Goal: Communication & Community: Answer question/provide support

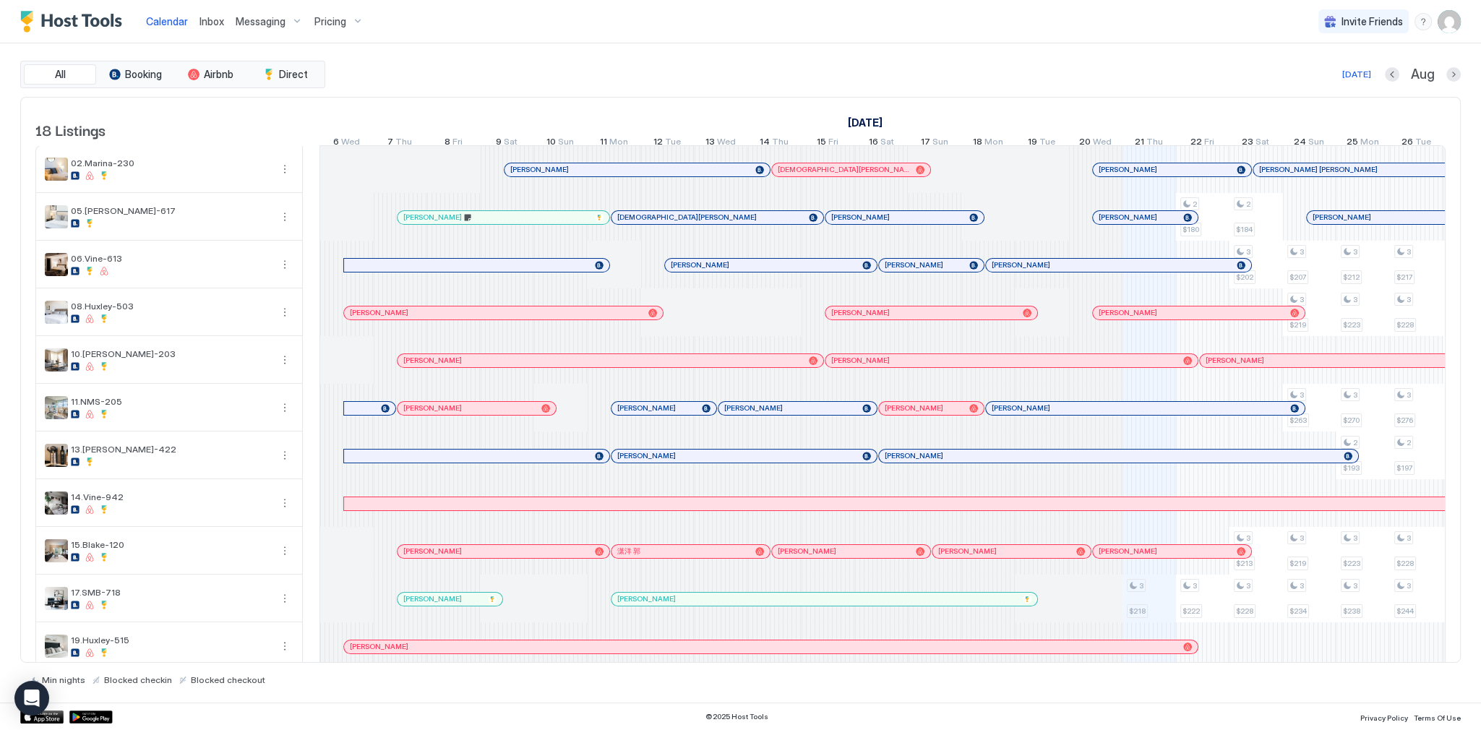
scroll to position [0, 803]
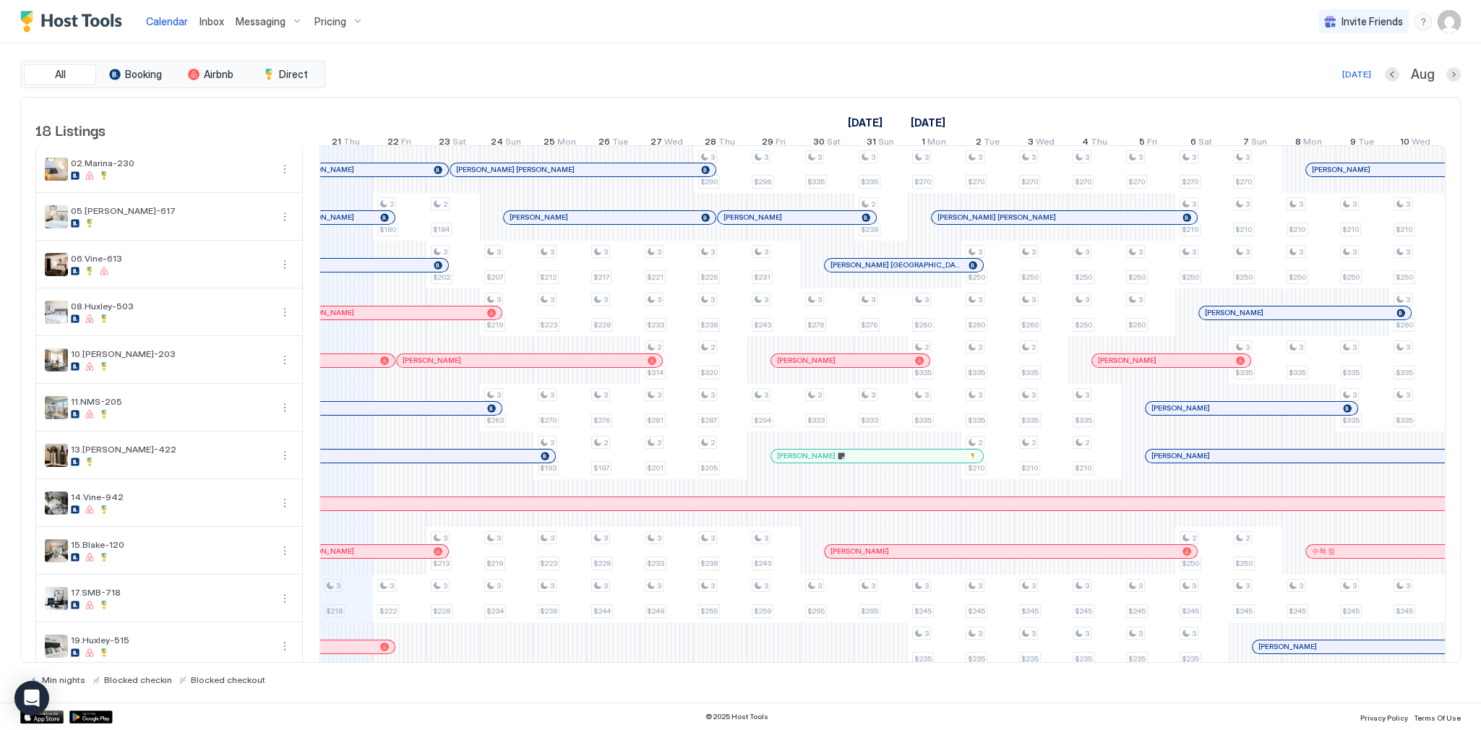
click at [194, 14] on div "Inbox" at bounding box center [212, 21] width 36 height 27
drag, startPoint x: 199, startPoint y: 19, endPoint x: 216, endPoint y: 42, distance: 28.9
click at [199, 19] on span "Inbox" at bounding box center [211, 21] width 25 height 12
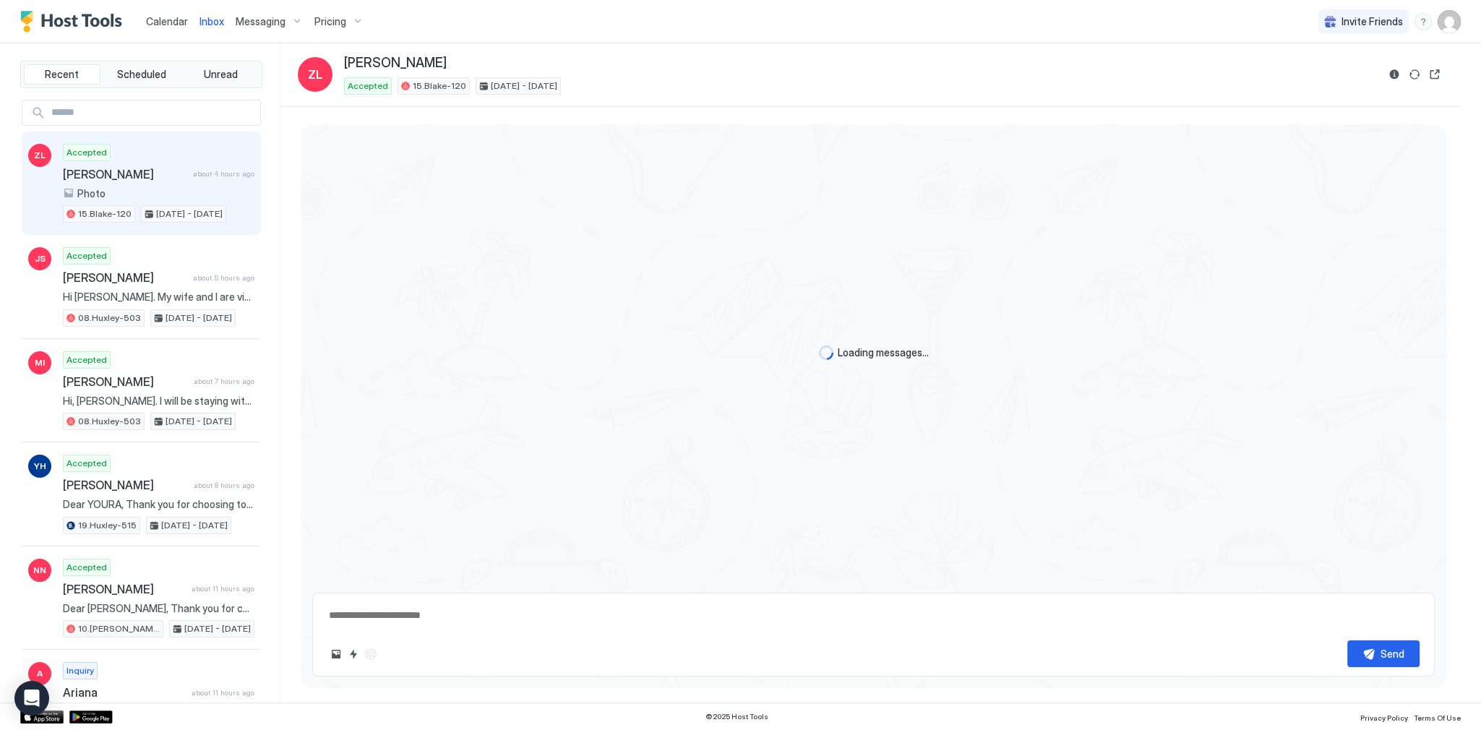
click at [193, 176] on span "about 4 hours ago" at bounding box center [223, 173] width 61 height 9
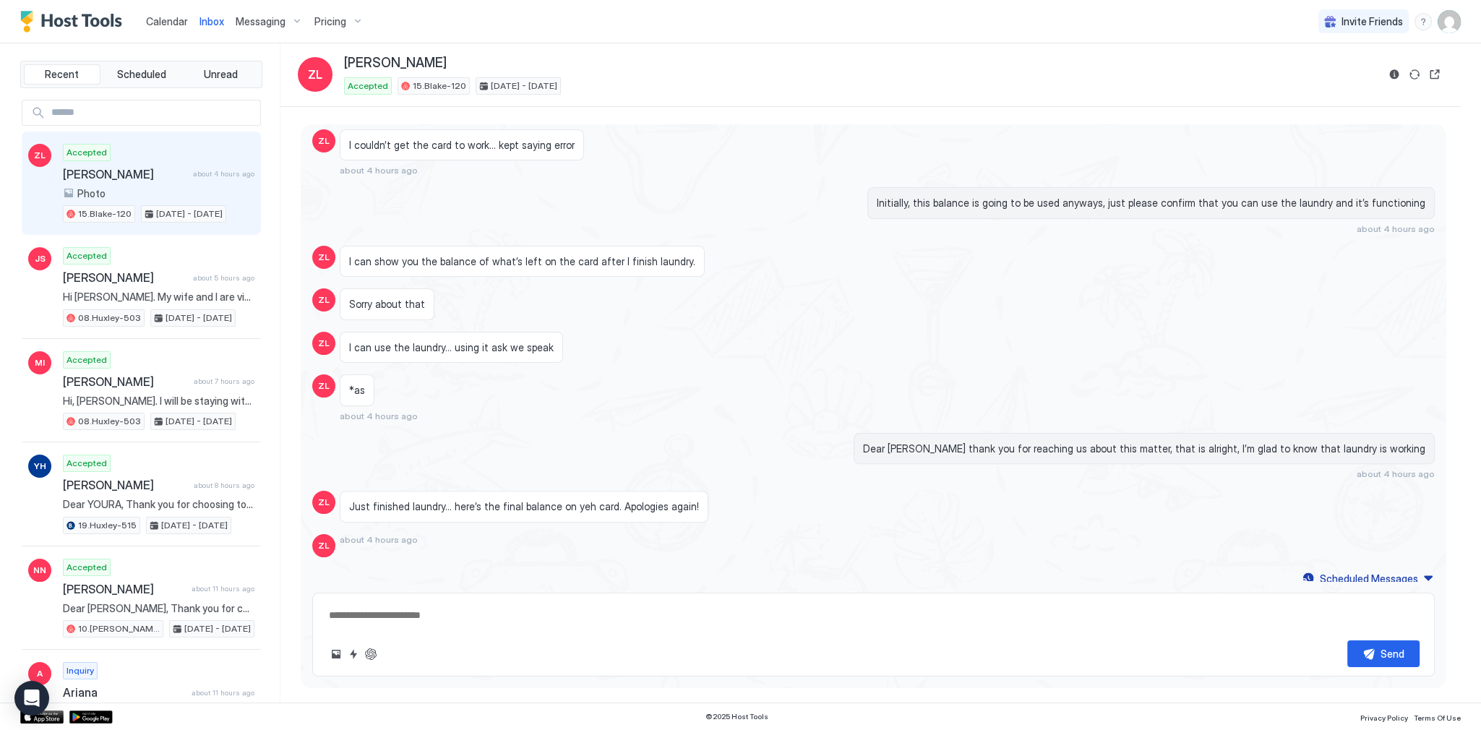
scroll to position [601, 0]
click at [520, 503] on span "Just finished laundry… here’s the final balance on yeh card. Apologies again!" at bounding box center [524, 506] width 350 height 13
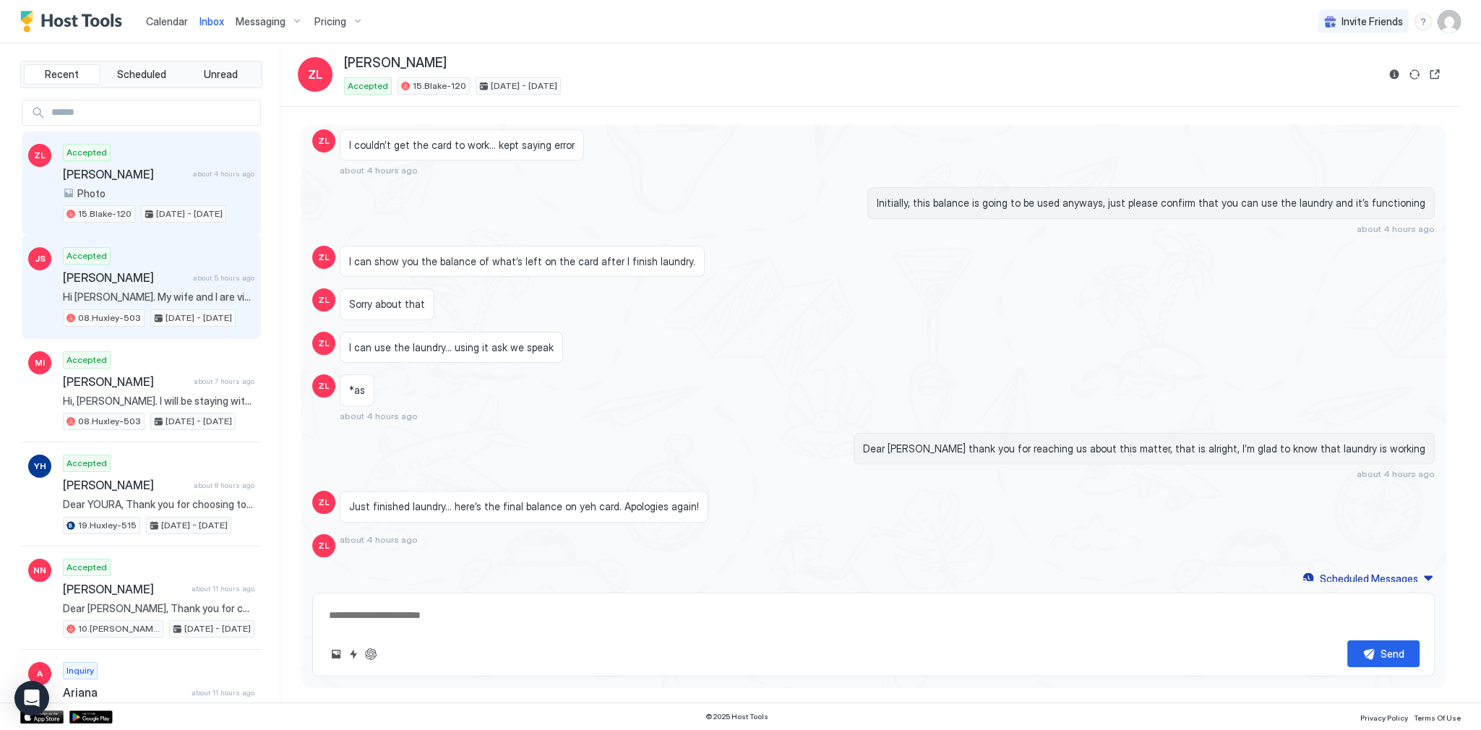
click at [198, 280] on div "[PERSON_NAME] about 5 hours ago" at bounding box center [158, 277] width 191 height 14
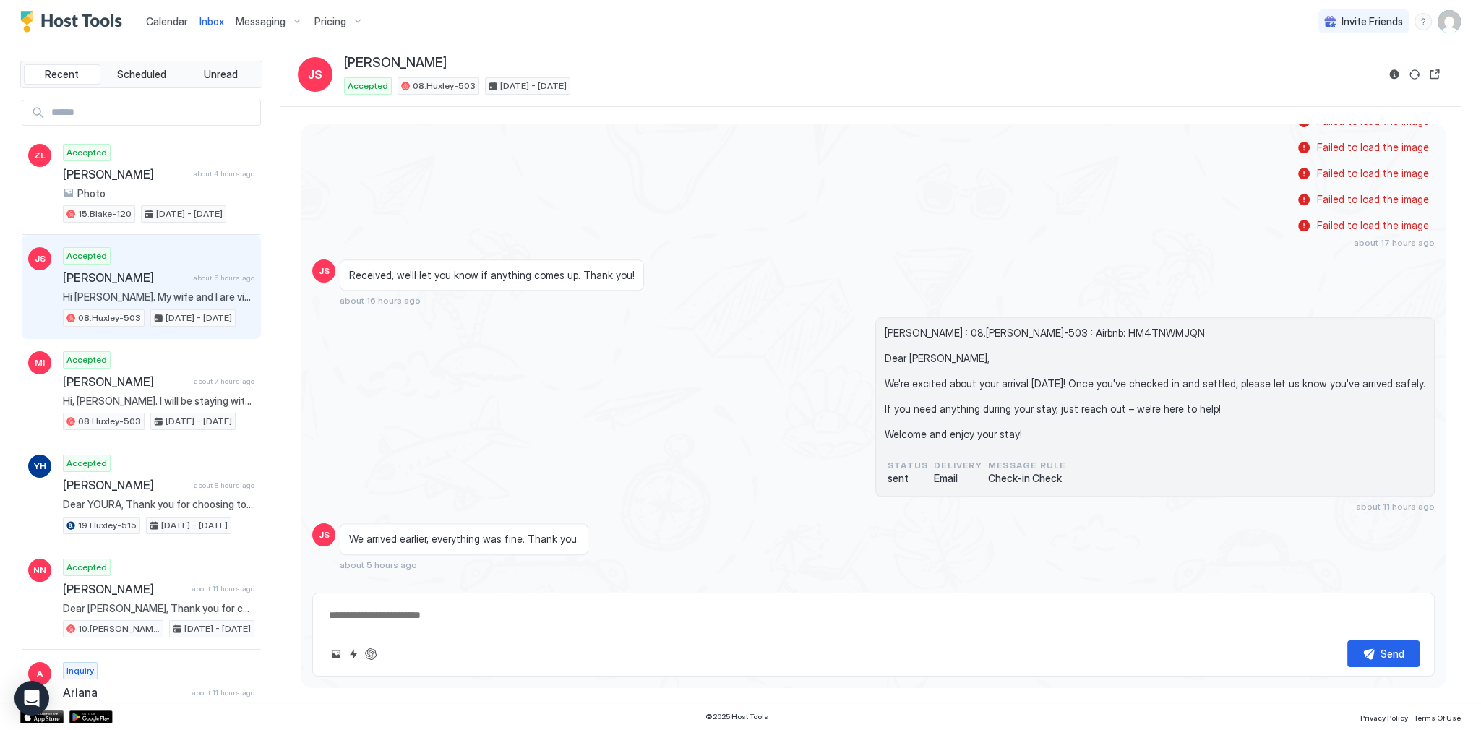
scroll to position [2101, 0]
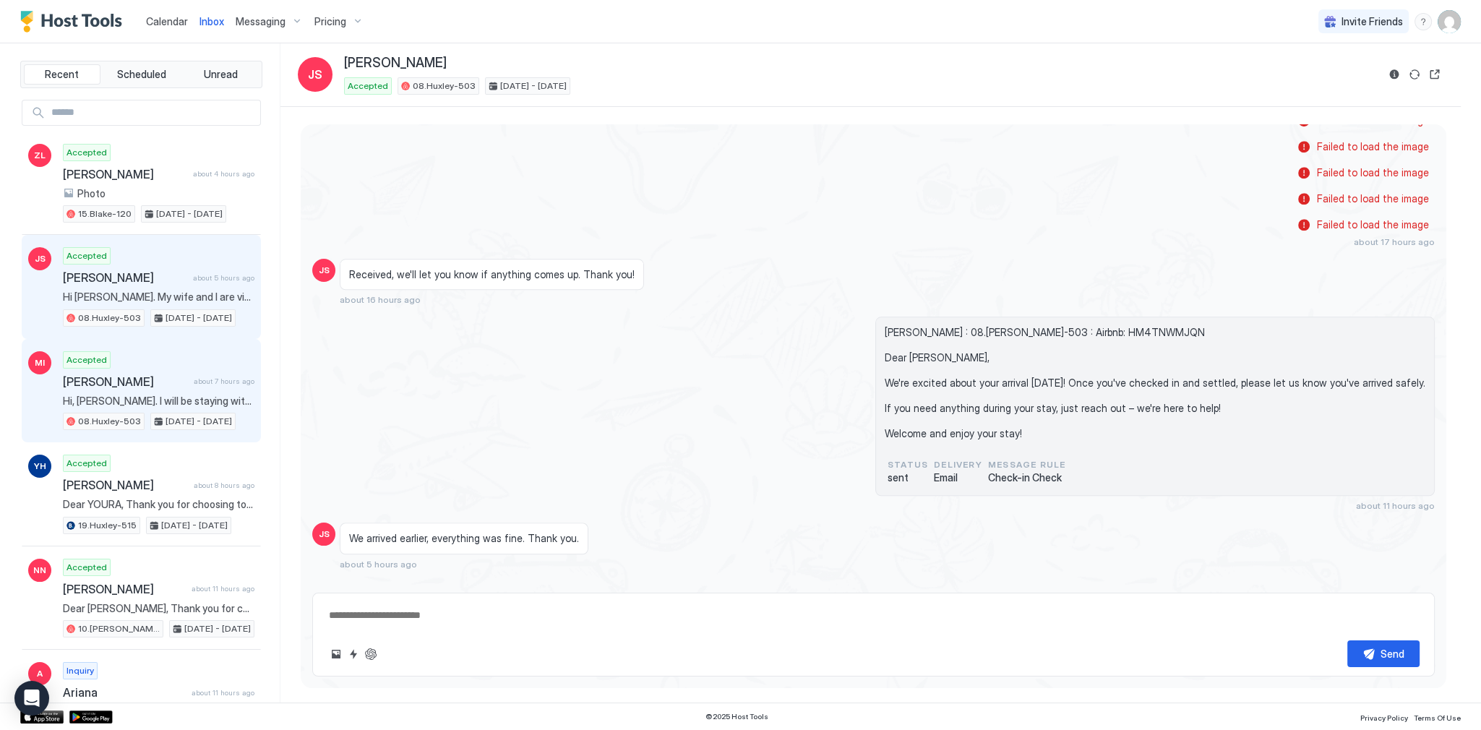
click at [174, 398] on span "Hi, [PERSON_NAME]. I will be staying with our two dogs, a Havanese and a Portug…" at bounding box center [158, 401] width 191 height 13
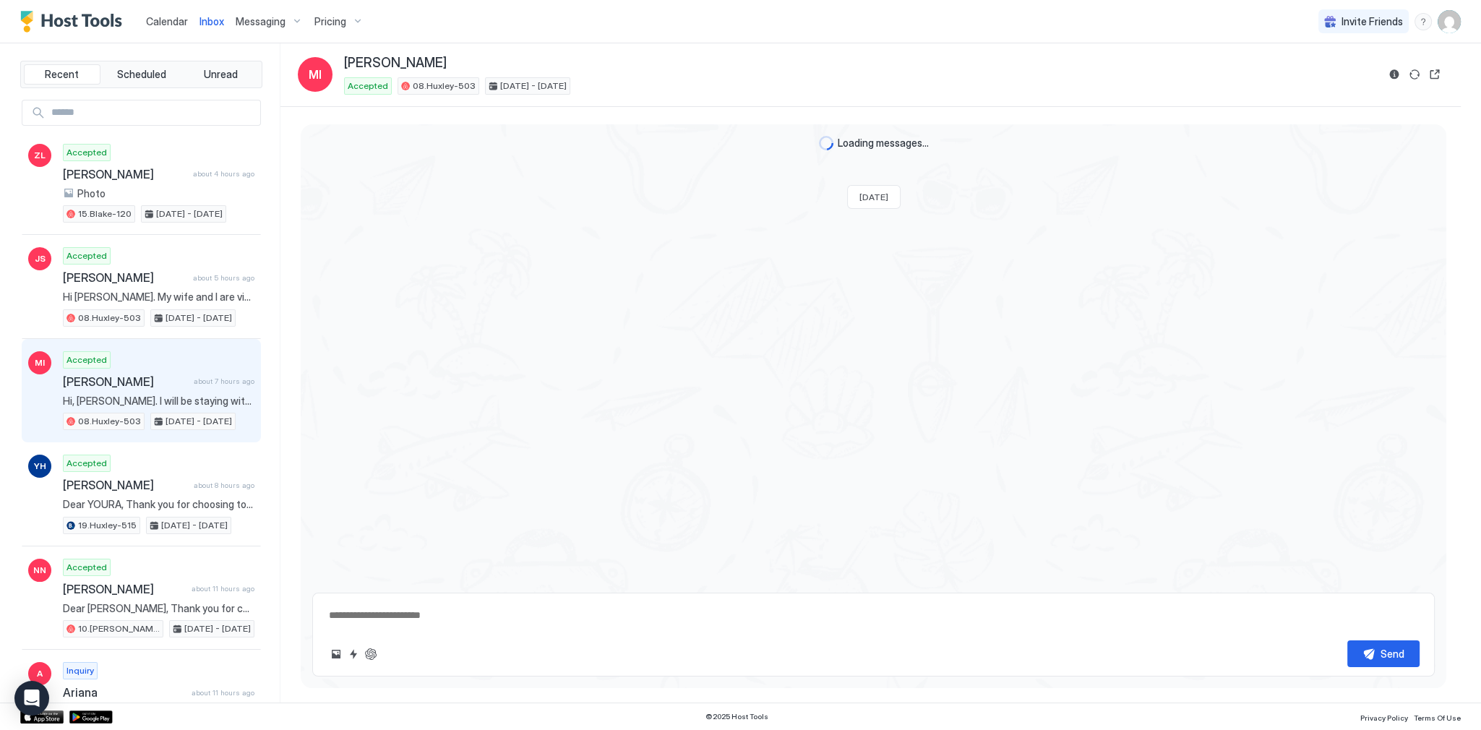
scroll to position [2410, 0]
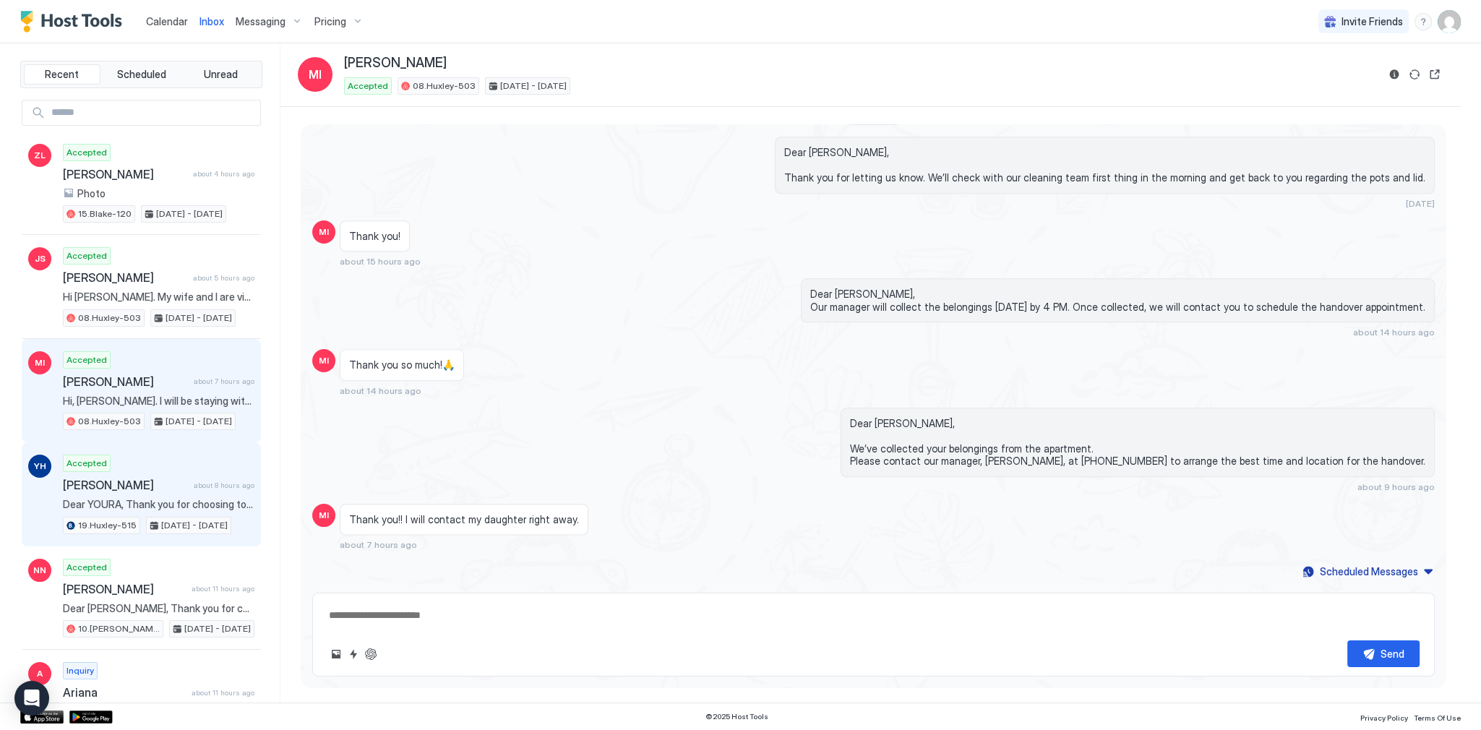
click at [100, 483] on span "[PERSON_NAME]" at bounding box center [125, 485] width 125 height 14
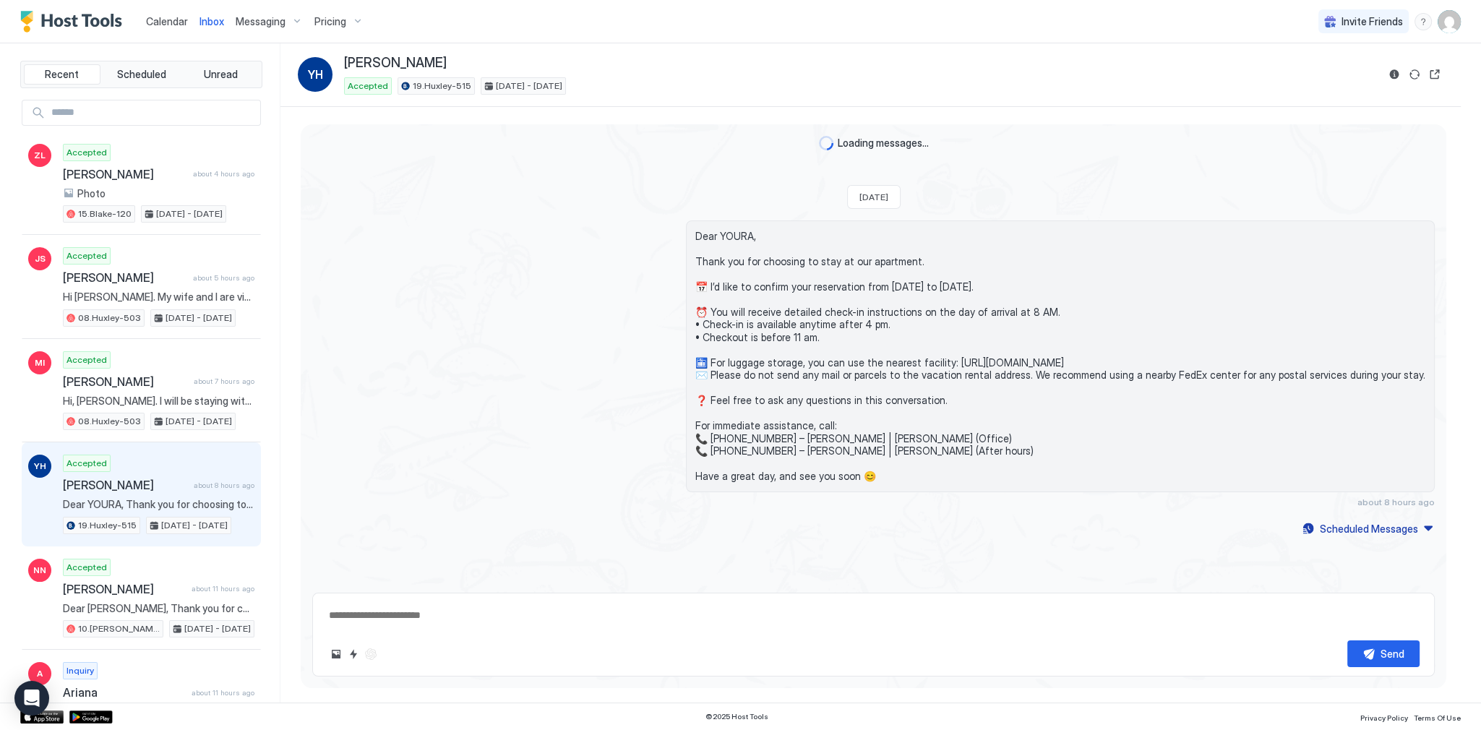
scroll to position [109, 0]
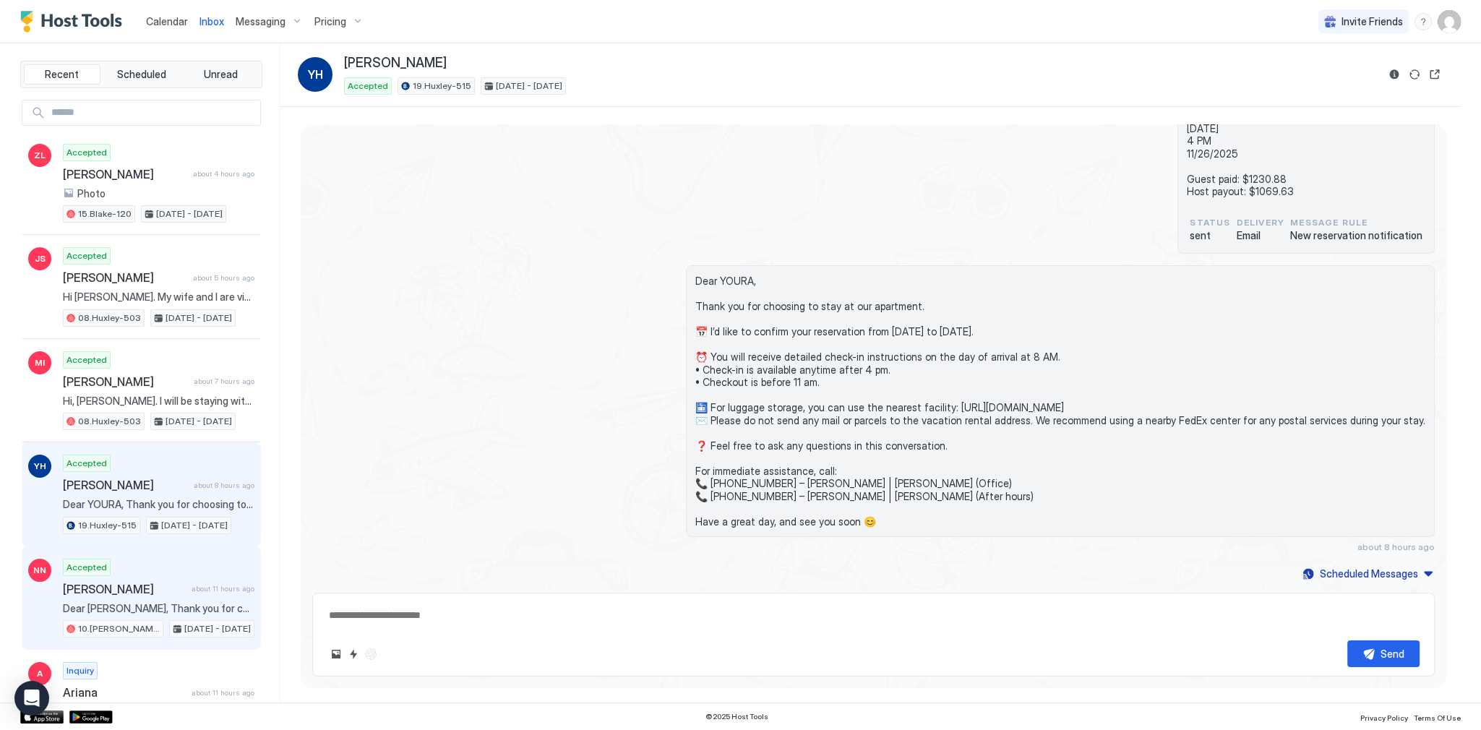
click at [176, 582] on div "[PERSON_NAME] about 11 hours ago" at bounding box center [158, 589] width 191 height 14
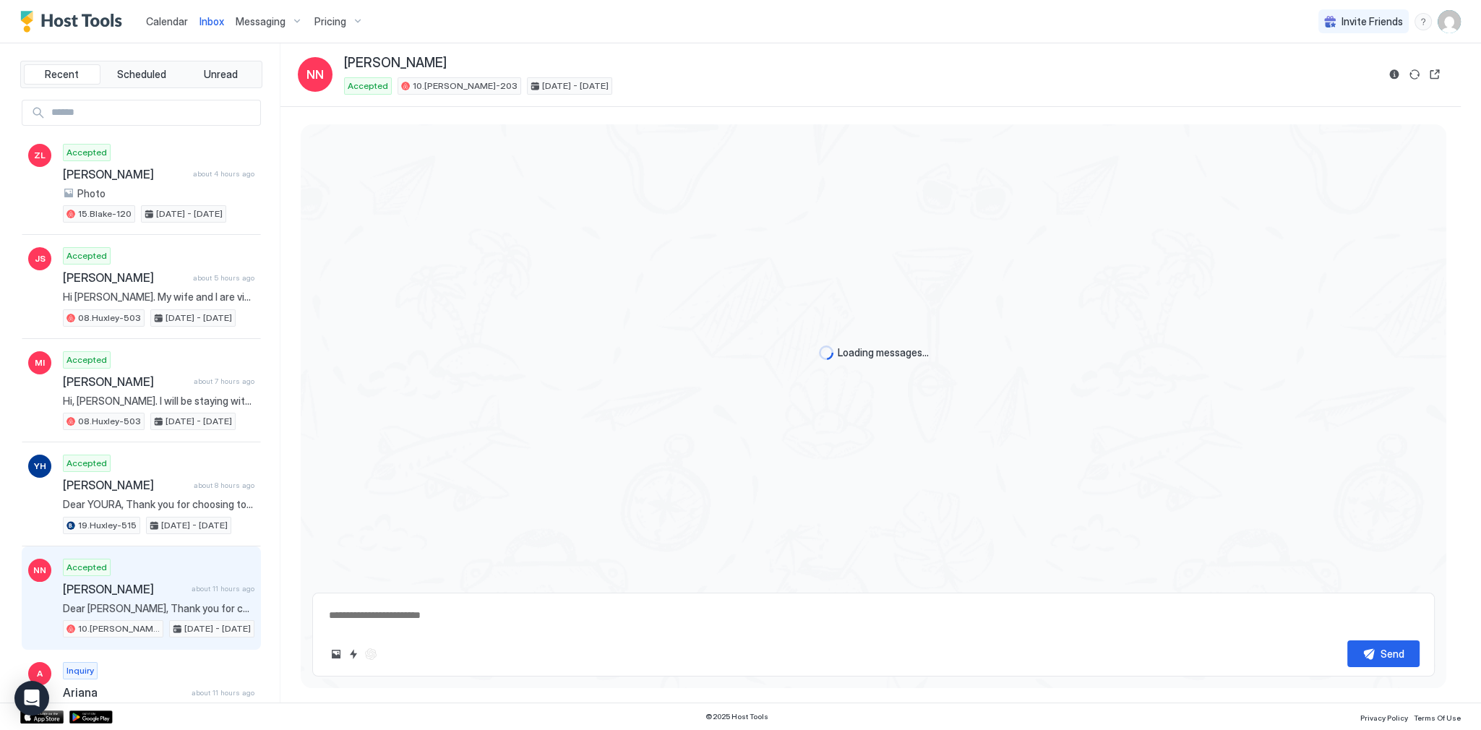
scroll to position [502, 0]
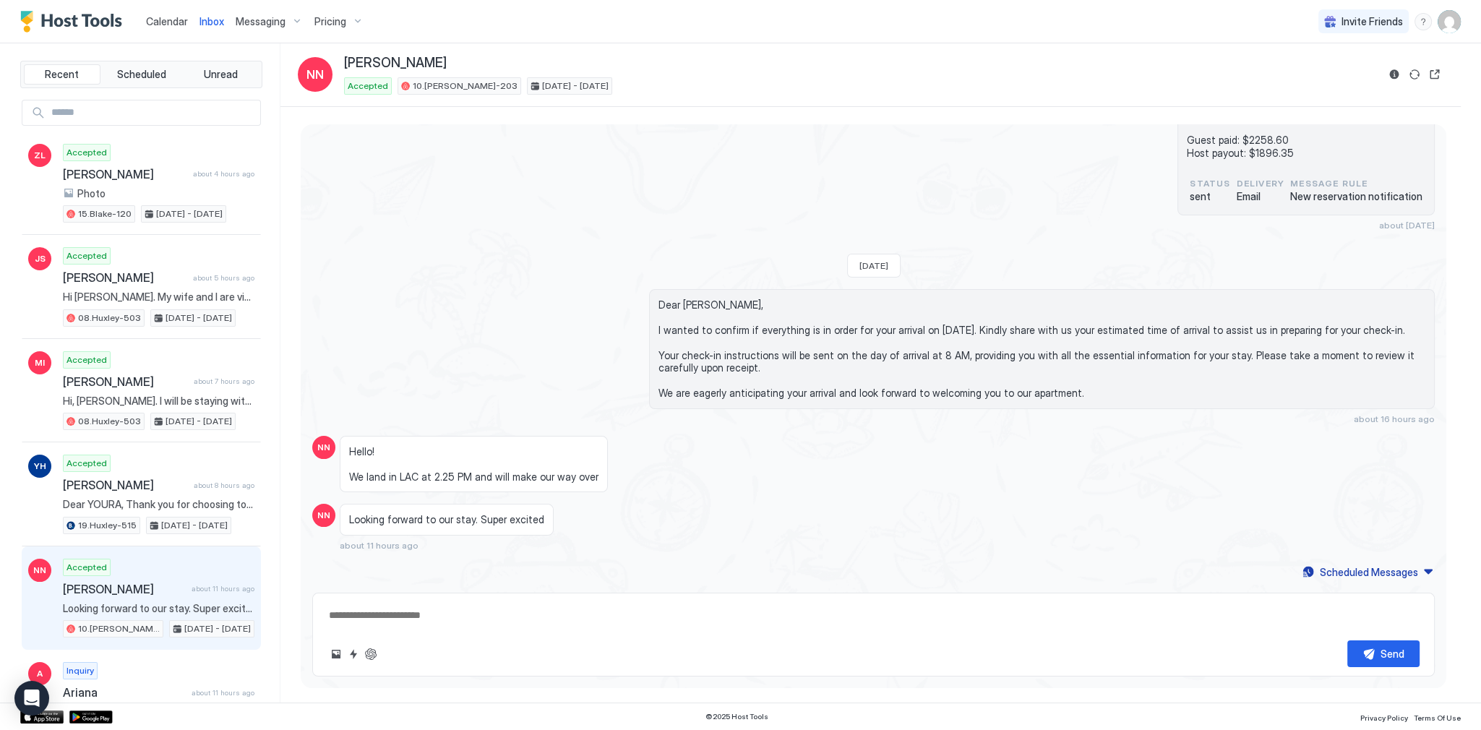
type textarea "*"
